Goal: Task Accomplishment & Management: Manage account settings

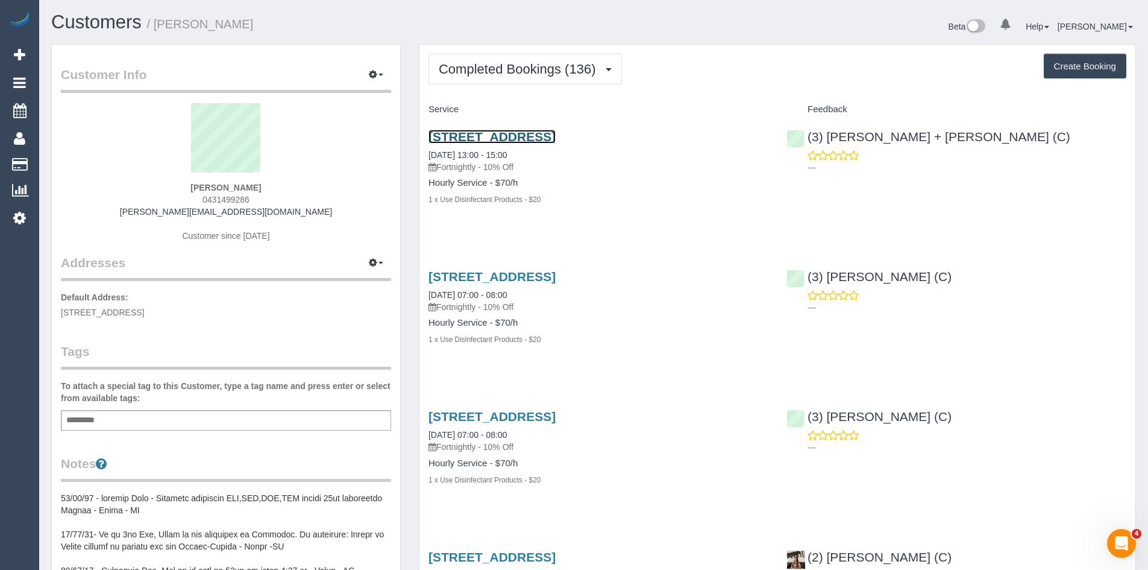
click at [486, 136] on link "35 Hermitage Parade, Derrimut, VIC 3026" at bounding box center [491, 137] width 127 height 14
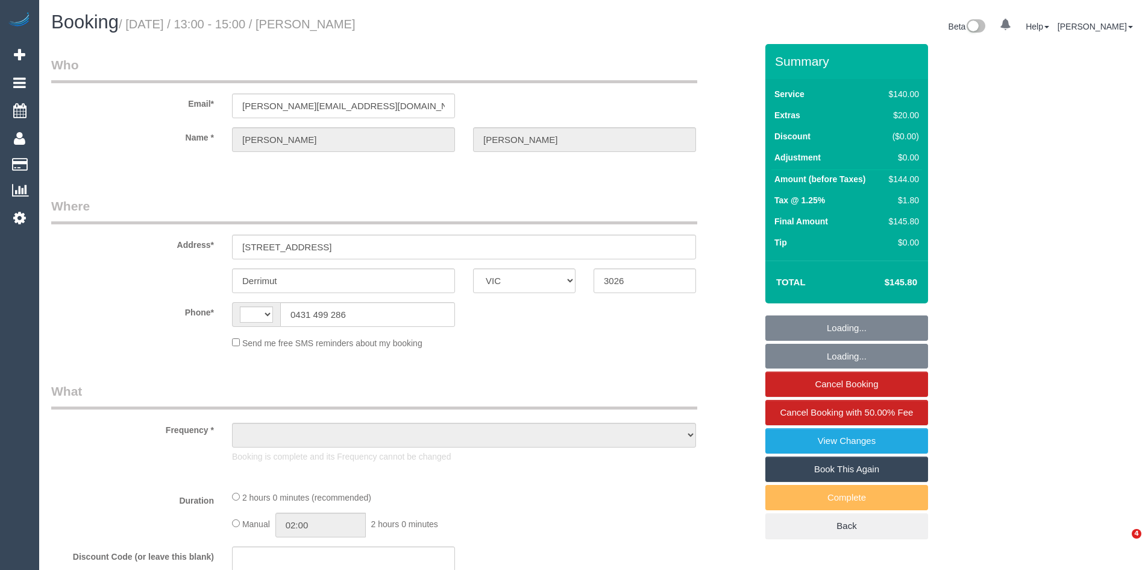
select select "VIC"
select select "string:AU"
select select "string:stripe-pm_1OKVq52GScqysDRV3GVpBaqZ"
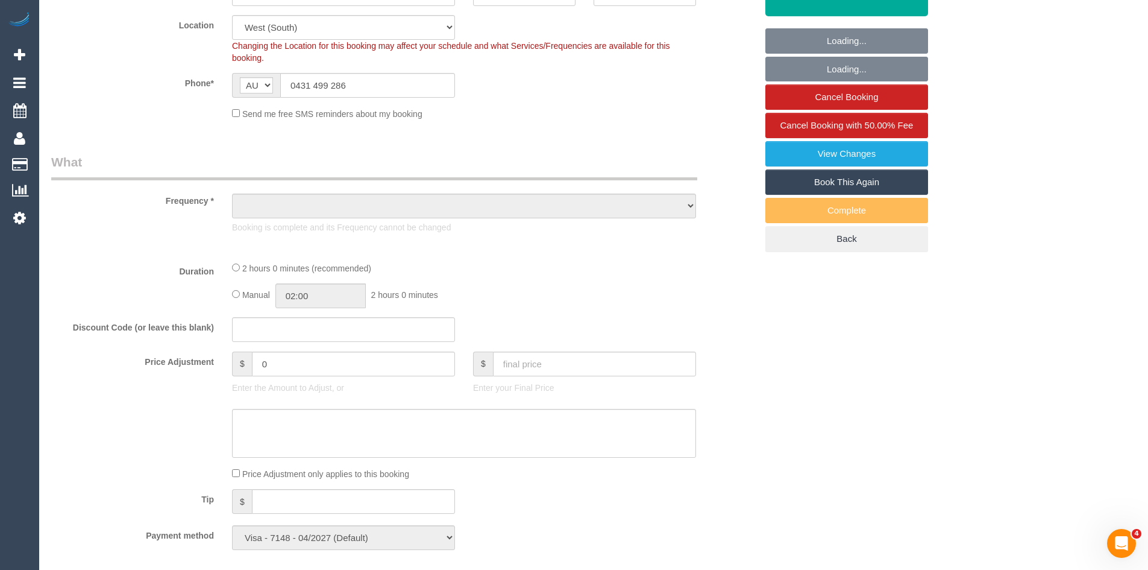
select select "object:650"
select select "number:28"
select select "number:14"
select select "number:18"
select select "number:36"
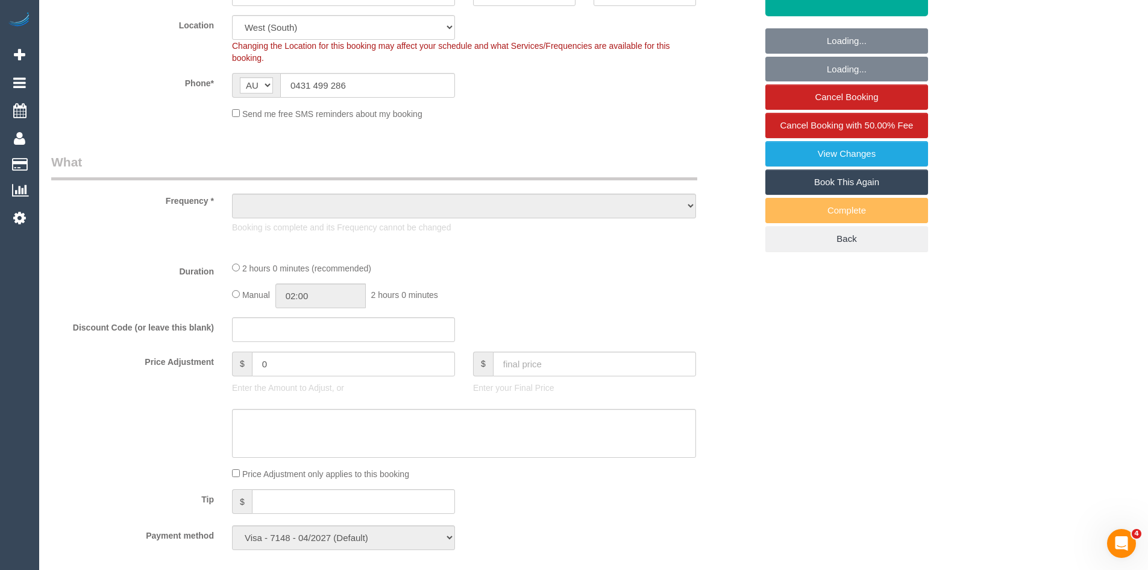
select select "number:34"
select select "number:12"
select select "object:1430"
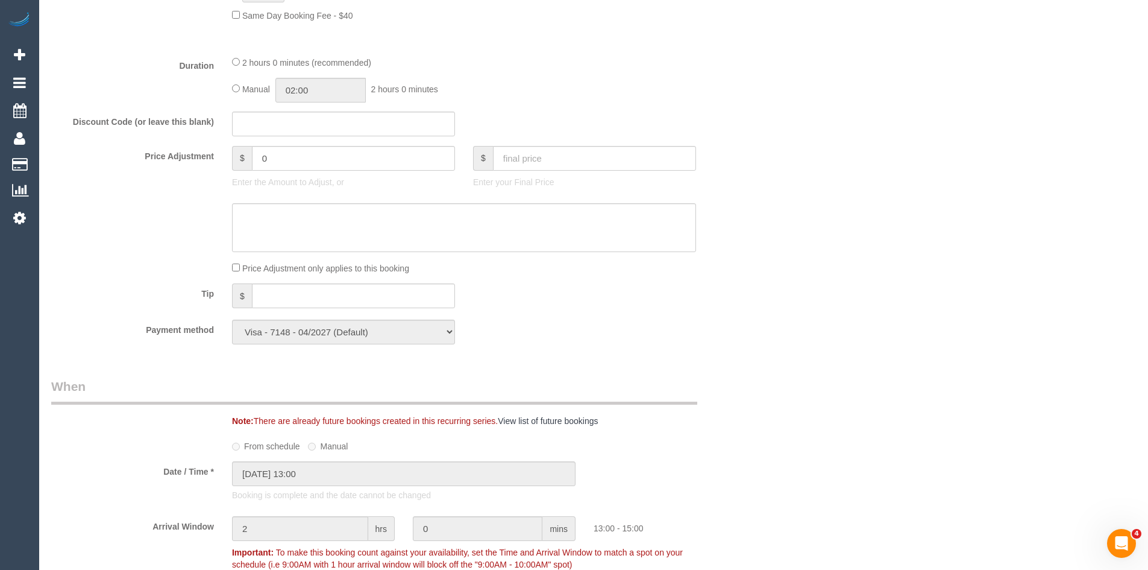
scroll to position [964, 0]
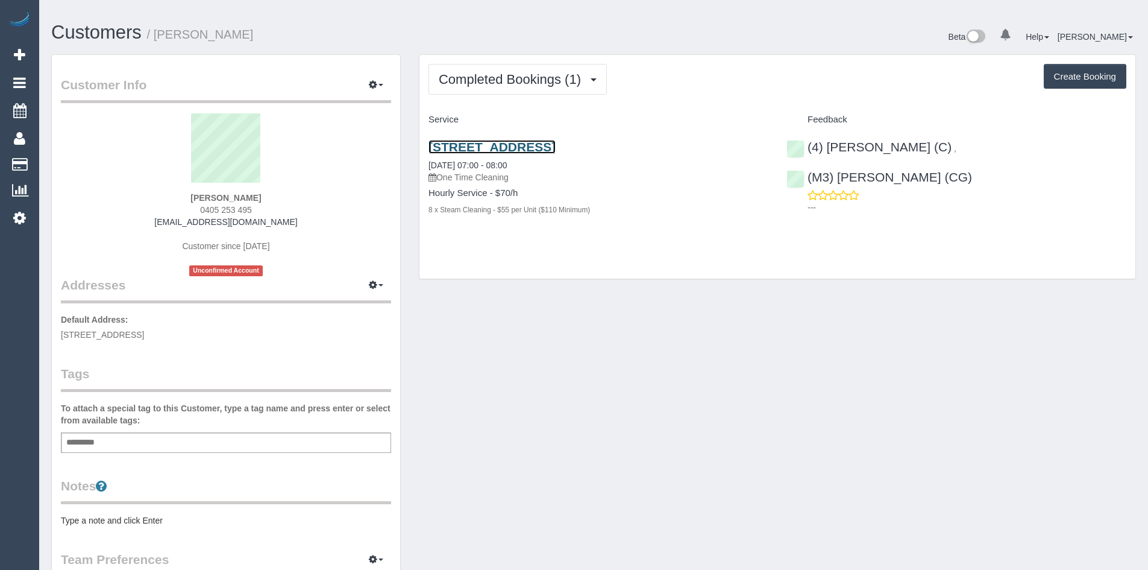
click at [519, 143] on link "[STREET_ADDRESS]" at bounding box center [491, 147] width 127 height 14
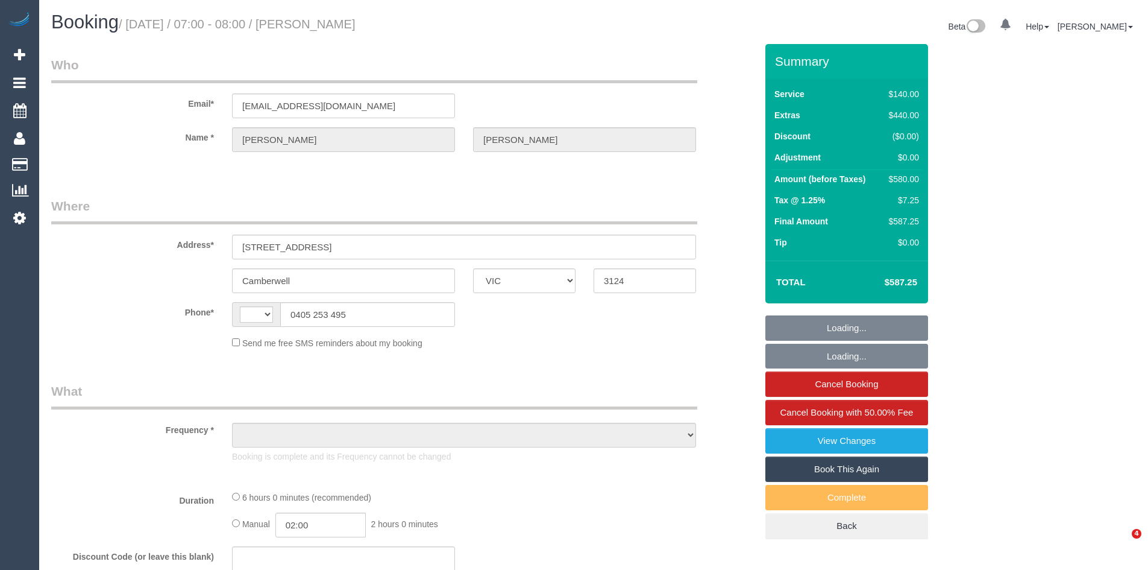
select select "VIC"
select select "string:AU"
select select "object:580"
select select "string:stripe-pm_1S3qJP2GScqysDRVLOWGPqYg"
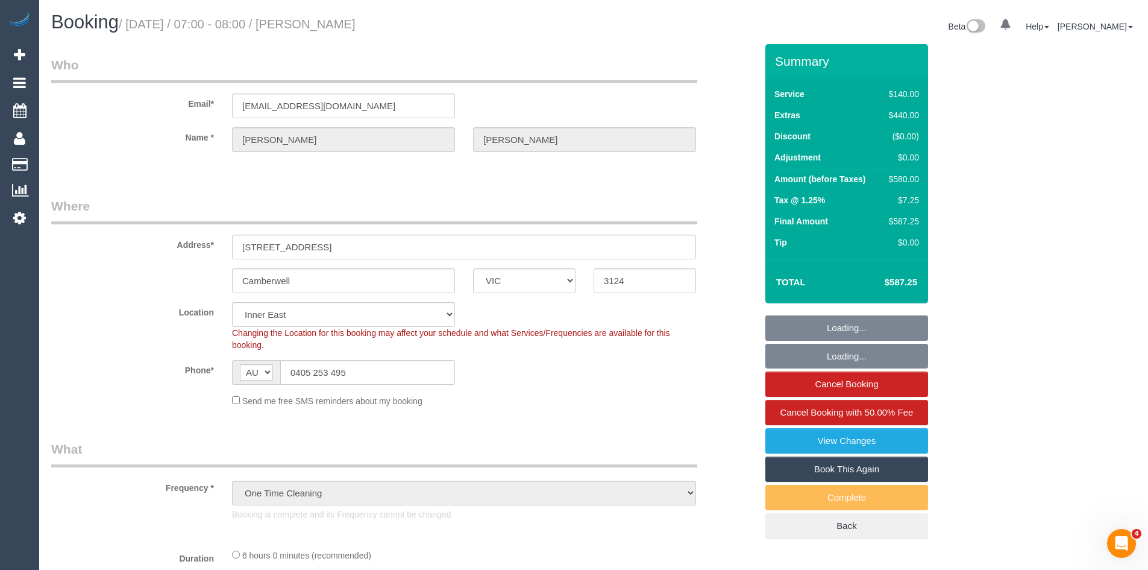
select select "spot1"
select select "number:28"
select select "number:14"
select select "number:18"
select select "number:25"
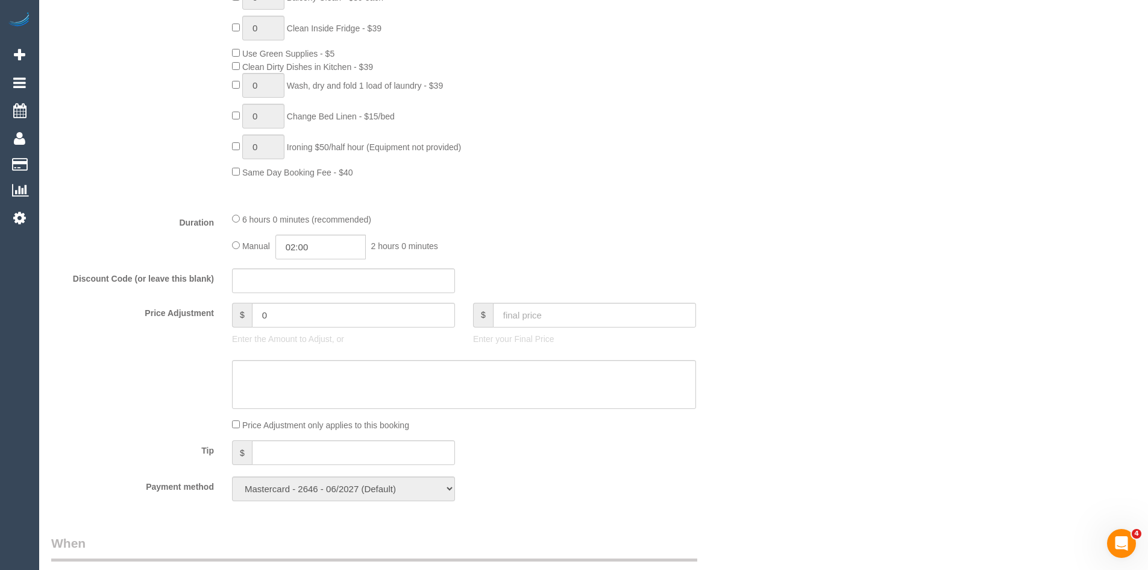
select select "object:1529"
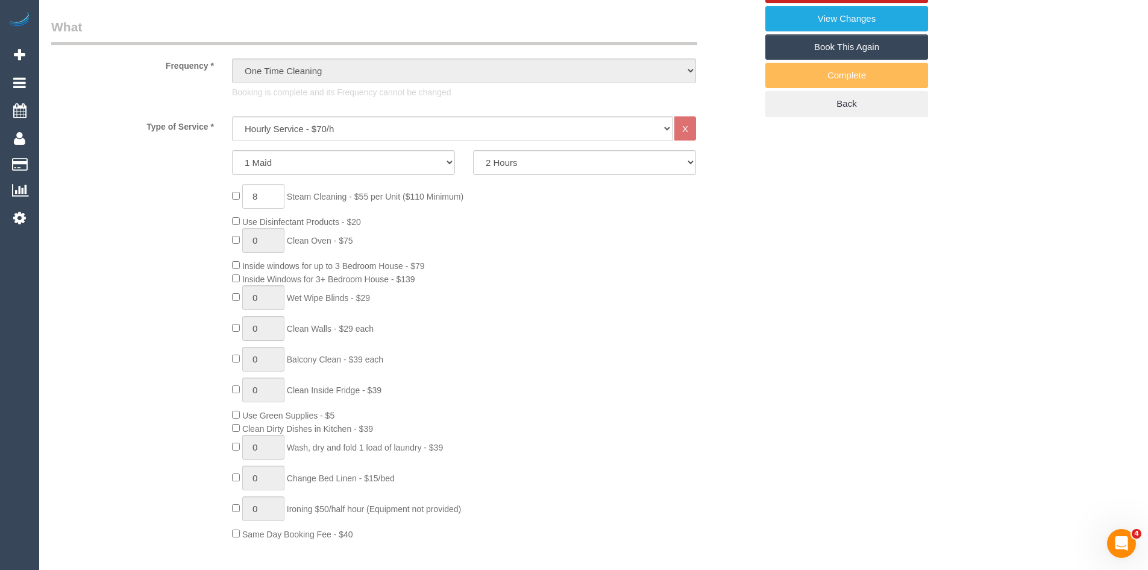
scroll to position [121, 0]
